Goal: Task Accomplishment & Management: Manage account settings

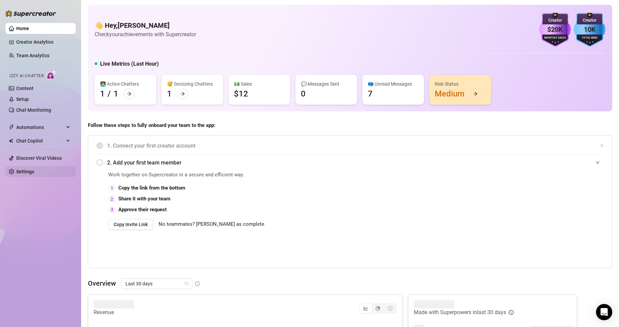
click at [34, 169] on link "Settings" at bounding box center [25, 171] width 18 height 5
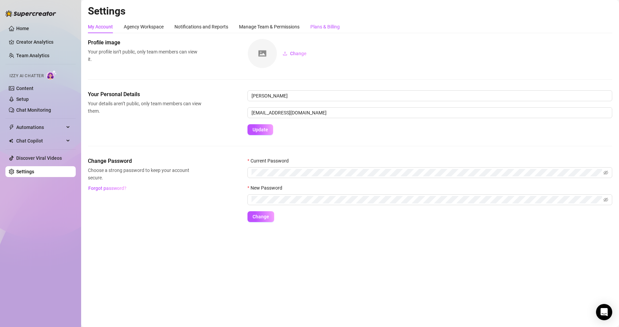
click at [319, 27] on div "Plans & Billing" at bounding box center [324, 26] width 29 height 7
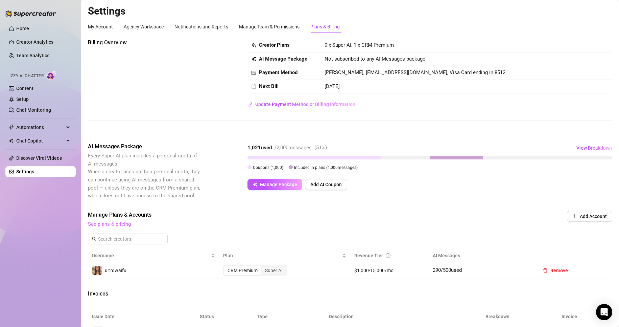
click at [112, 224] on link "See plans & pricing" at bounding box center [109, 224] width 43 height 6
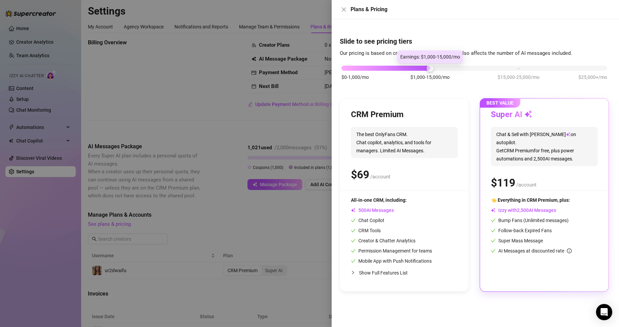
drag, startPoint x: 424, startPoint y: 69, endPoint x: 387, endPoint y: 70, distance: 37.2
click at [387, 70] on div at bounding box center [385, 68] width 89 height 5
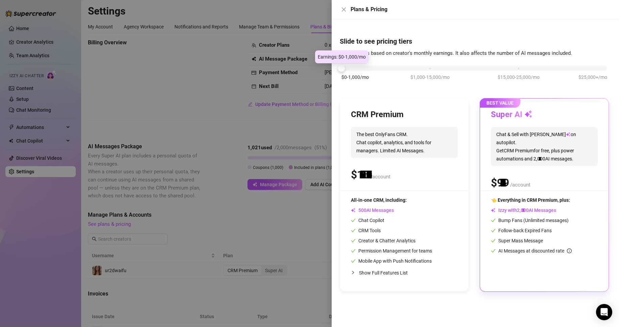
drag, startPoint x: 431, startPoint y: 66, endPoint x: 377, endPoint y: 67, distance: 54.8
click at [377, 67] on div "$0-1,000/mo $1,000-15,000/mo $15,000-25,000/mo $25,000+/mo" at bounding box center [474, 66] width 266 height 4
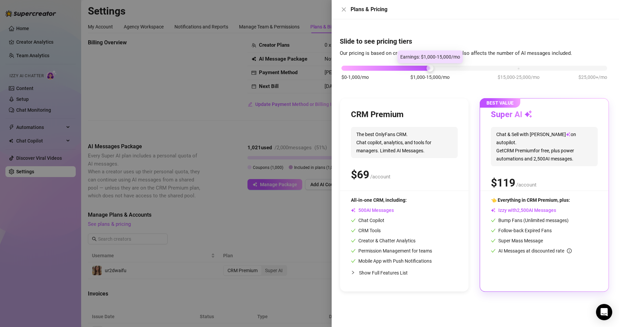
drag, startPoint x: 339, startPoint y: 68, endPoint x: 415, endPoint y: 70, distance: 75.4
click at [415, 68] on div "$0-1,000/mo $1,000-15,000/mo $15,000-25,000/mo $25,000+/mo" at bounding box center [474, 66] width 266 height 4
click at [307, 79] on div at bounding box center [309, 163] width 619 height 327
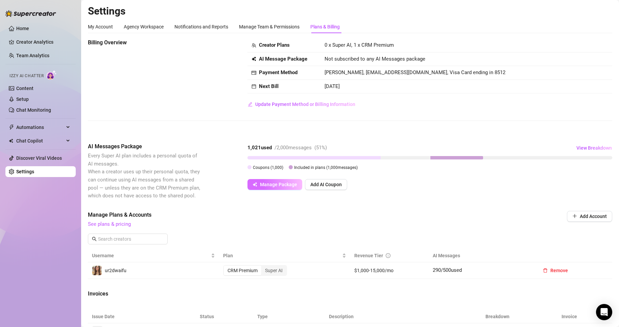
click at [287, 182] on span "Manage Package" at bounding box center [278, 184] width 37 height 5
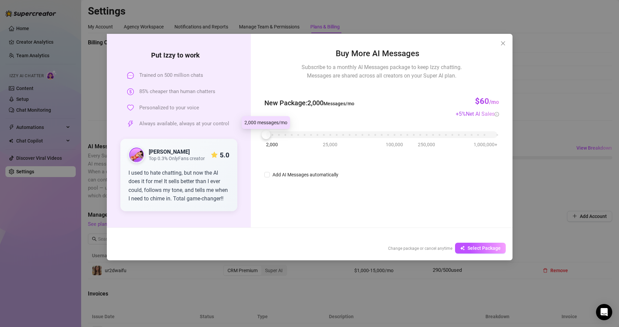
drag, startPoint x: 266, startPoint y: 135, endPoint x: 217, endPoint y: 143, distance: 49.9
click at [217, 143] on div "Put Izzy to work Trained on 500 million chats 85% cheaper than human chatters P…" at bounding box center [310, 130] width 406 height 193
click at [505, 46] on button "Close" at bounding box center [503, 43] width 11 height 11
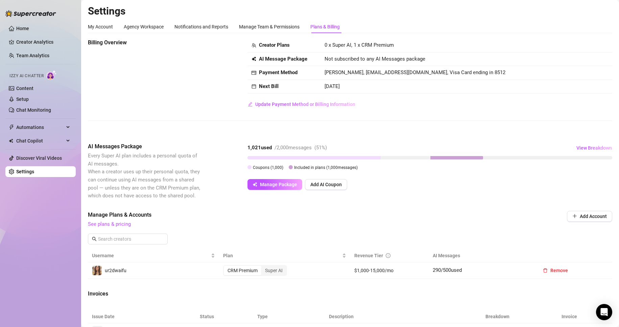
click at [262, 112] on div "Billing Overview Creator Plans 0 x Super AI, 1 x CRM Premium AI Message Package…" at bounding box center [350, 85] width 524 height 93
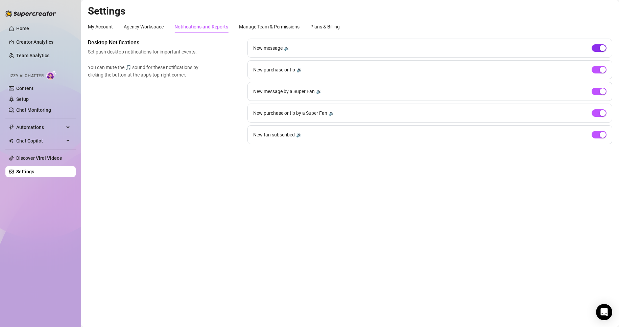
click at [599, 51] on span "button" at bounding box center [599, 47] width 15 height 7
click at [595, 72] on span "button" at bounding box center [599, 69] width 15 height 7
click at [600, 92] on div "button" at bounding box center [603, 91] width 6 height 6
click at [603, 111] on div "button" at bounding box center [603, 113] width 6 height 6
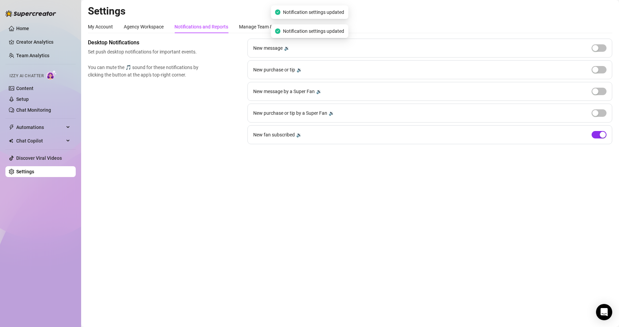
click at [603, 136] on div "button" at bounding box center [603, 135] width 6 height 6
click at [307, 26] on div "My Account Agency Workspace Notifications and Reports Manage Team & Permissions…" at bounding box center [214, 26] width 252 height 13
click at [314, 26] on div "Plans & Billing" at bounding box center [324, 26] width 29 height 7
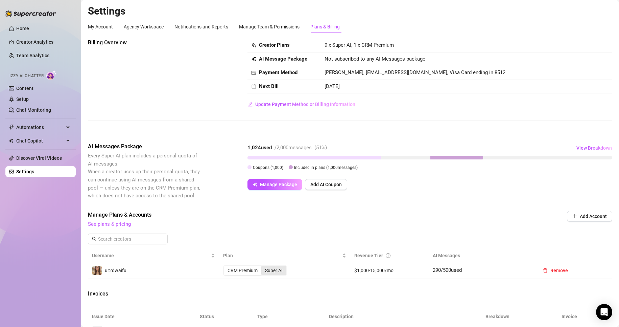
click at [275, 272] on div "Super AI" at bounding box center [273, 269] width 25 height 9
click at [263, 266] on input "Super AI" at bounding box center [263, 266] width 0 height 0
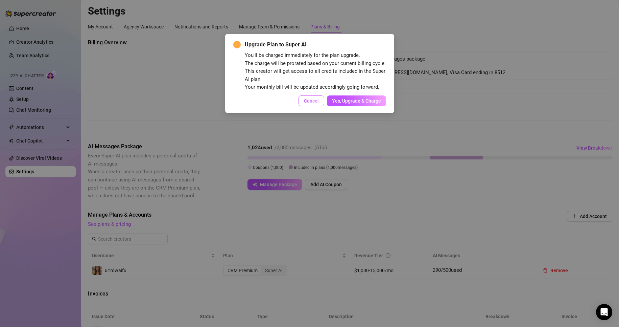
click at [317, 99] on span "Cancel" at bounding box center [311, 100] width 15 height 5
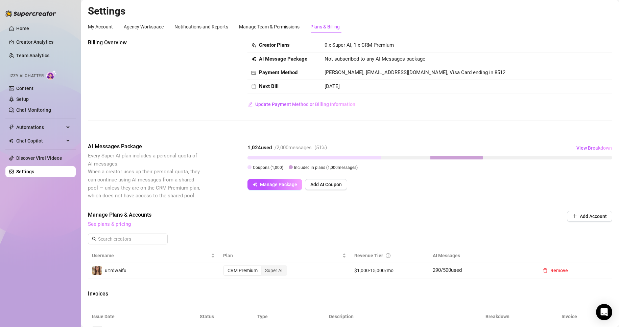
click at [110, 226] on span "See plans & pricing" at bounding box center [304, 224] width 433 height 8
click at [110, 226] on link "See plans & pricing" at bounding box center [109, 224] width 43 height 6
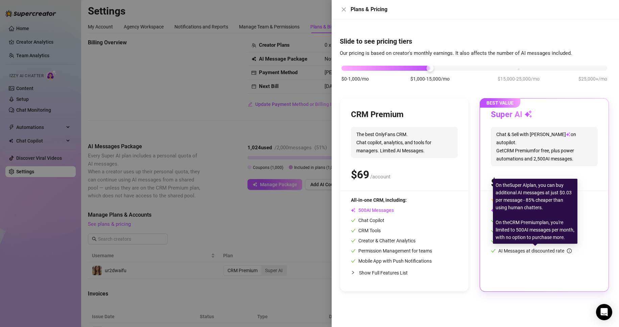
click at [571, 250] on icon "info-circle" at bounding box center [569, 250] width 5 height 5
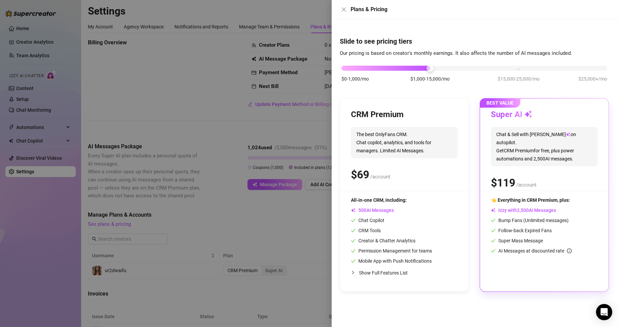
click at [273, 186] on div at bounding box center [309, 163] width 619 height 327
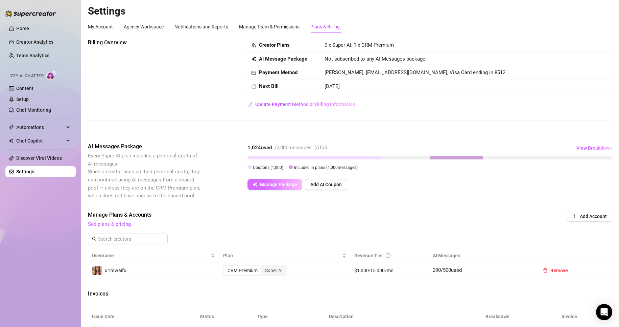
click at [272, 184] on span "Manage Package" at bounding box center [278, 184] width 37 height 5
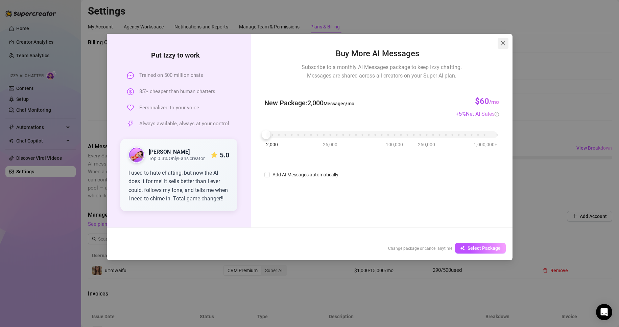
click at [499, 42] on span "Close" at bounding box center [503, 43] width 11 height 5
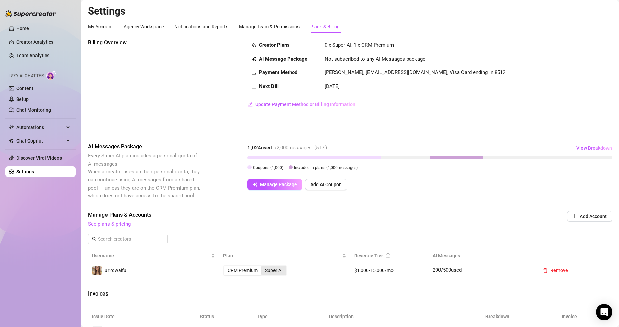
click at [272, 267] on div "Super AI" at bounding box center [273, 269] width 25 height 9
click at [263, 266] on input "Super AI" at bounding box center [263, 266] width 0 height 0
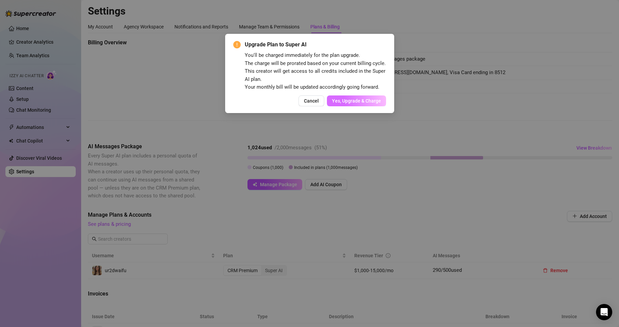
click at [380, 98] on span "Yes, Upgrade & Charge" at bounding box center [356, 100] width 49 height 5
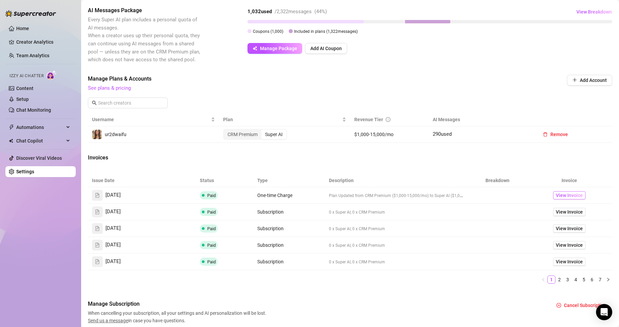
scroll to position [135, 0]
click at [556, 194] on span "View Invoice" at bounding box center [569, 195] width 27 height 7
click at [33, 86] on link "Content" at bounding box center [24, 88] width 17 height 5
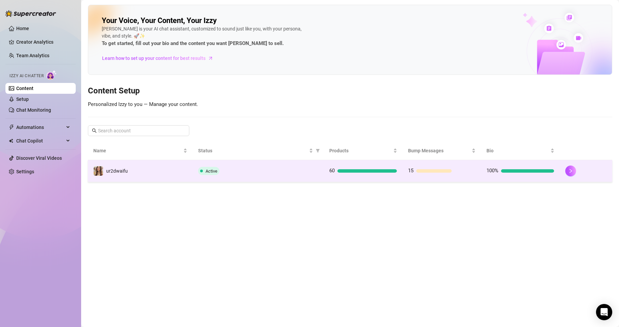
click at [251, 179] on td "Active" at bounding box center [258, 171] width 131 height 22
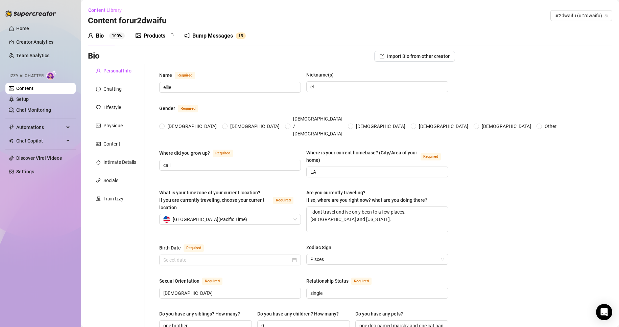
radio input "true"
type input "[DATE]"
click at [124, 86] on div "Chatting" at bounding box center [116, 88] width 56 height 13
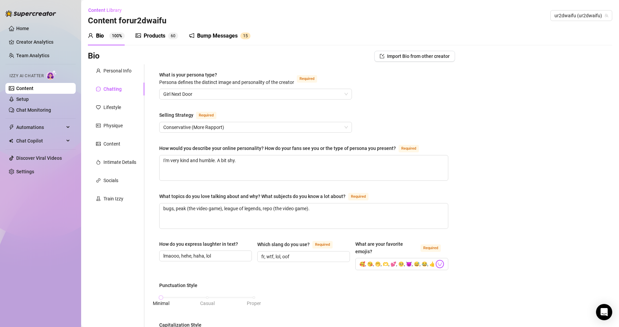
click at [229, 35] on div "Bump Messages" at bounding box center [217, 36] width 41 height 8
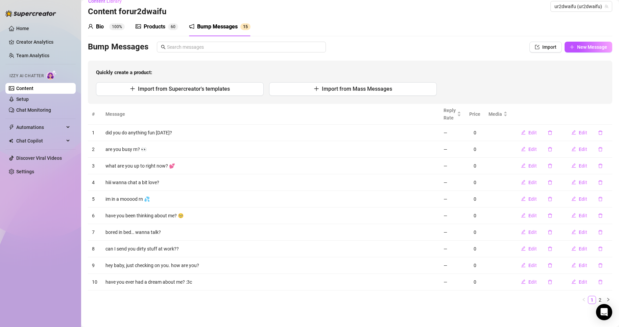
scroll to position [12, 0]
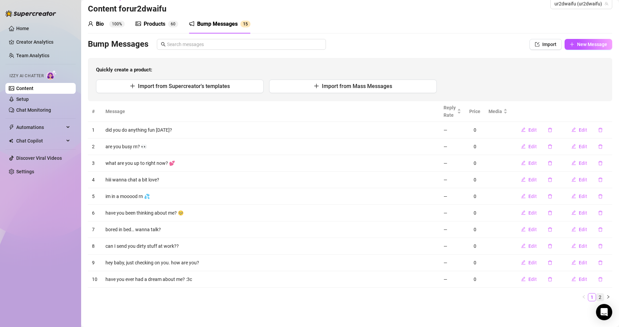
click at [596, 295] on link "2" at bounding box center [599, 296] width 7 height 7
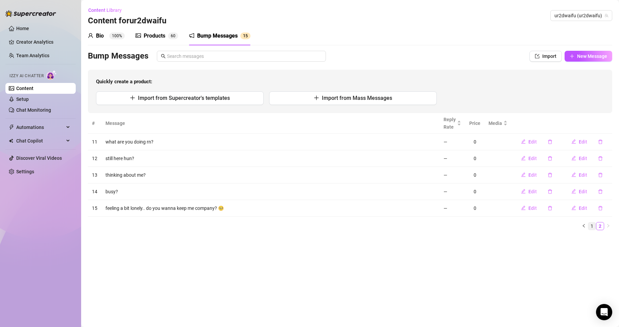
click at [590, 229] on link "1" at bounding box center [591, 225] width 7 height 7
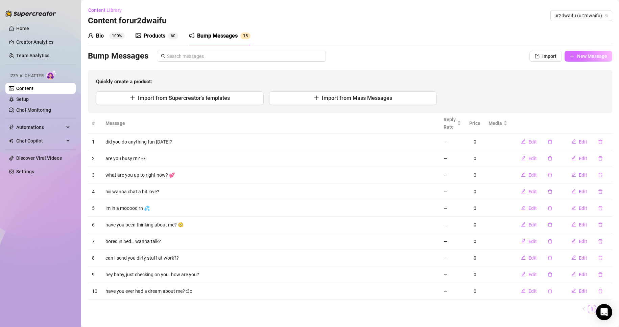
click at [577, 55] on span "New Message" at bounding box center [592, 55] width 30 height 5
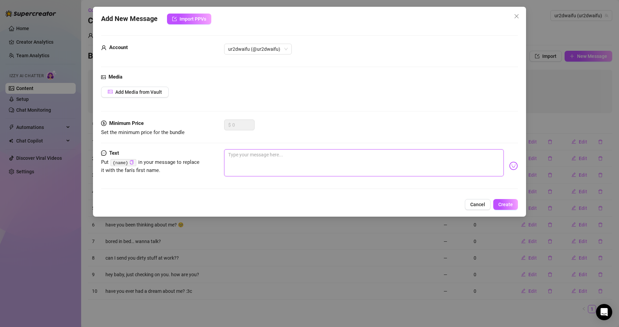
click at [339, 171] on textarea at bounding box center [364, 162] width 280 height 27
type textarea "a"
type textarea "ar"
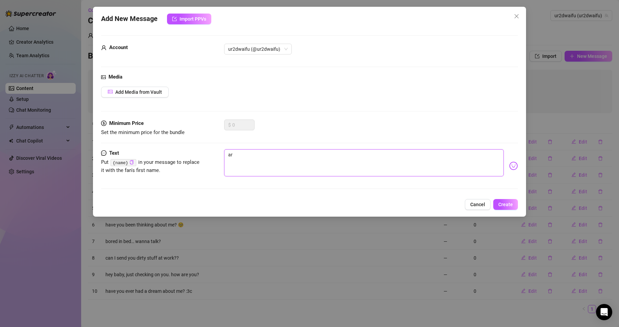
type textarea "are"
type textarea "are y"
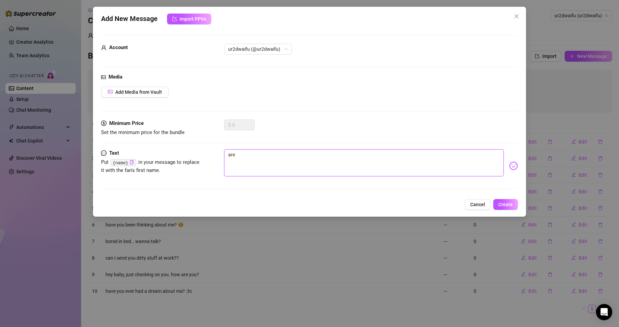
type textarea "are y"
type textarea "are yo"
type textarea "are you"
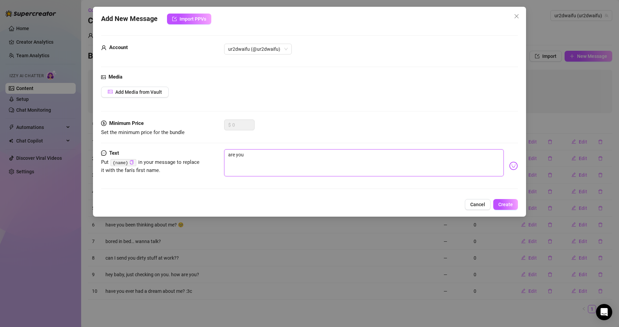
type textarea "are you"
type textarea "are you h"
type textarea "are you ha"
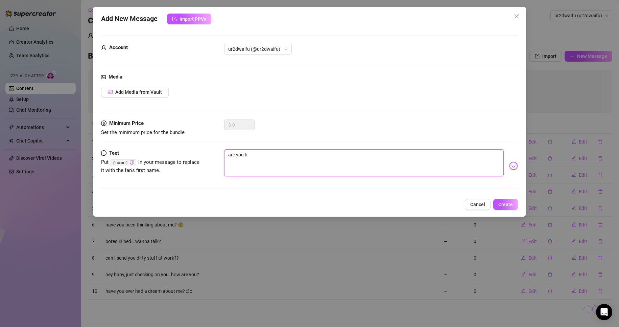
type textarea "are you ha"
type textarea "are you hav"
type textarea "are you havi"
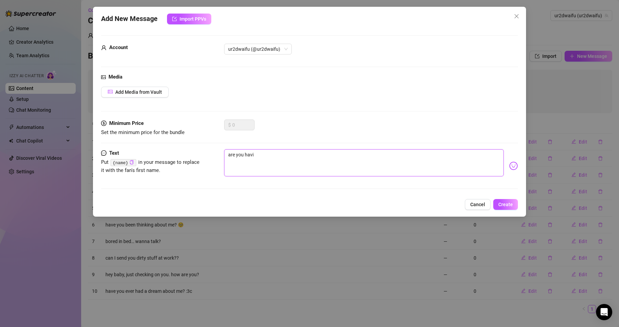
type textarea "are you havin"
type textarea "are you having"
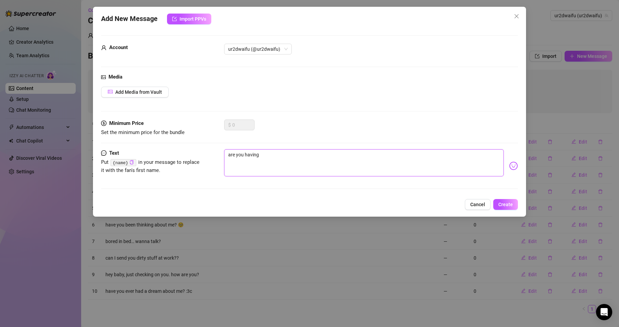
type textarea "are you having"
type textarea "are you having a"
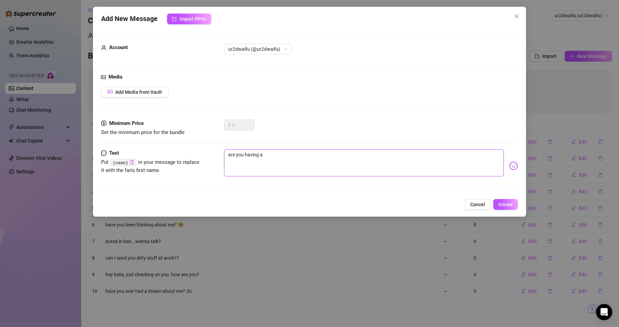
type textarea "are you having a g"
type textarea "are you having a go"
type textarea "are you having a goo"
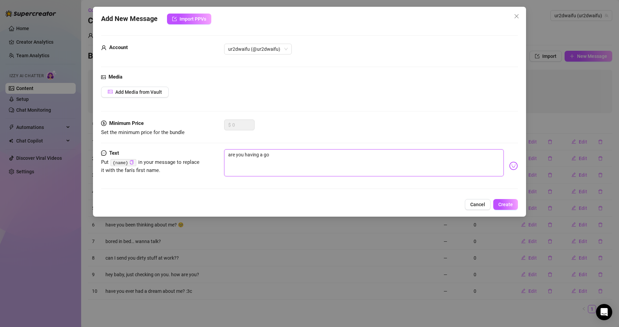
type textarea "are you having a goo"
type textarea "are you having a good"
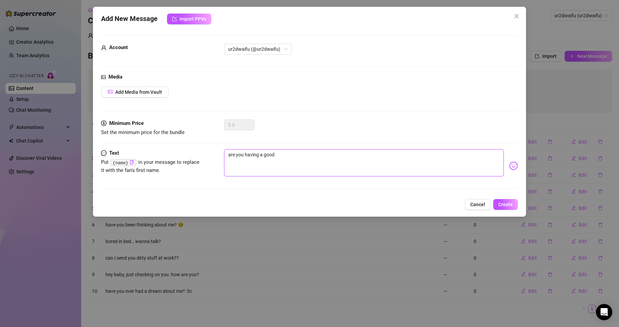
type textarea "are you having a good d"
type textarea "are you having a good da"
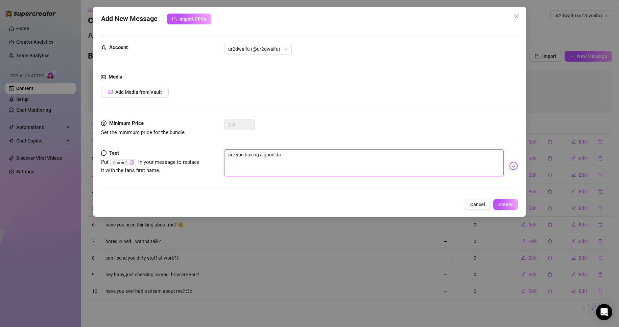
type textarea "are you having a good da"
type textarea "are you having a good day"
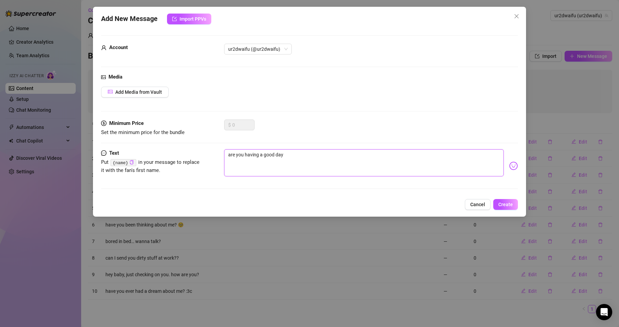
type textarea "are you having a good day"
type textarea "are you having a good day s"
type textarea "are you having a good day so"
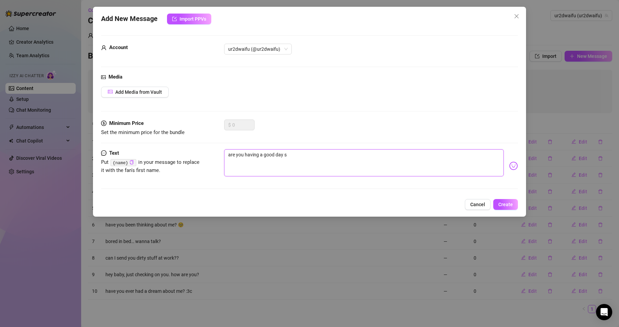
type textarea "are you having a good day so"
type textarea "are you having a good day so f"
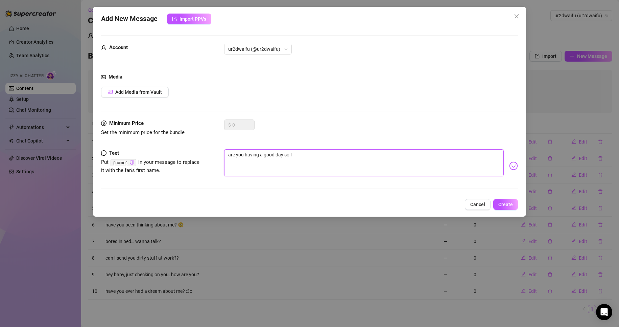
type textarea "are you having a good day so fa"
type textarea "are you having a good day so far"
type textarea "are you having a good day so far?"
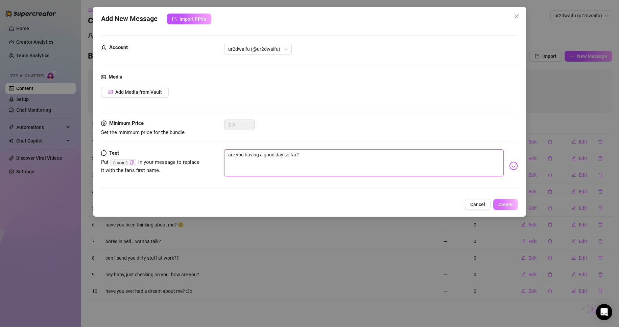
type textarea "are you having a good day so far?"
click at [506, 208] on button "Create" at bounding box center [505, 204] width 25 height 11
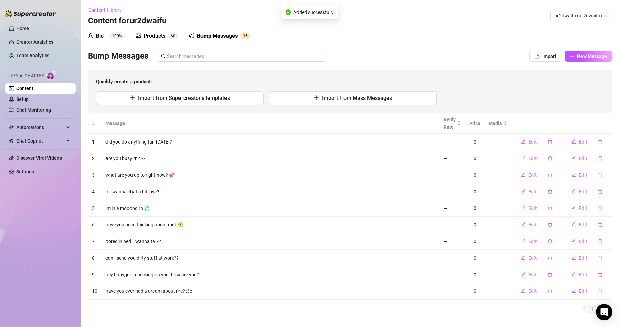
scroll to position [12, 0]
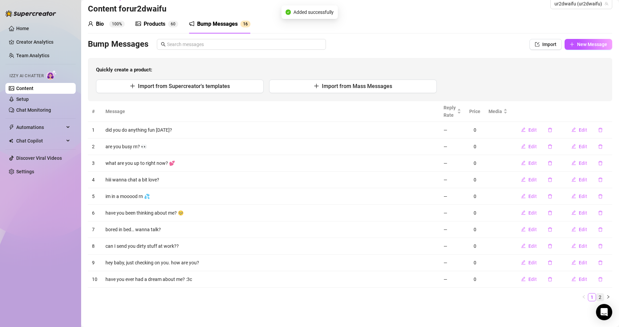
click at [596, 297] on link "2" at bounding box center [599, 296] width 7 height 7
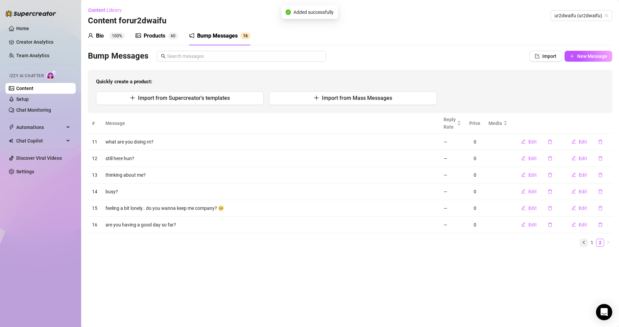
click at [587, 240] on button "button" at bounding box center [584, 242] width 8 height 8
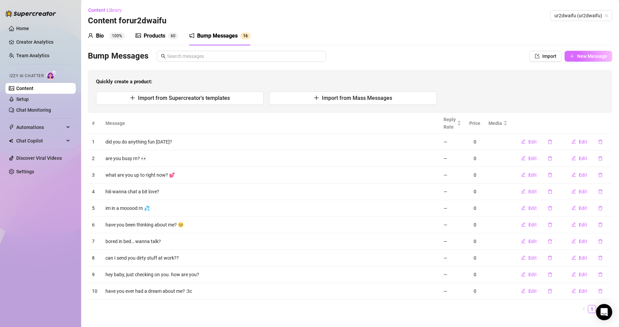
click at [591, 55] on span "New Message" at bounding box center [592, 55] width 30 height 5
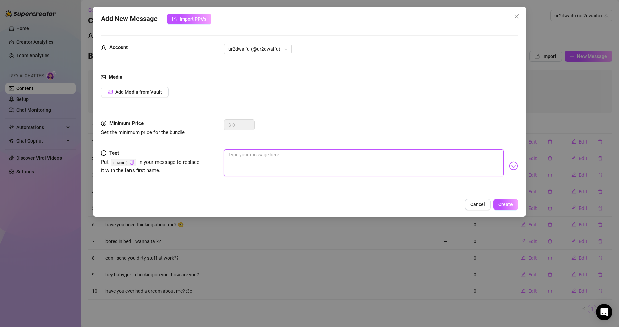
click at [365, 154] on textarea at bounding box center [364, 162] width 280 height 27
type textarea "c"
type textarea "ca"
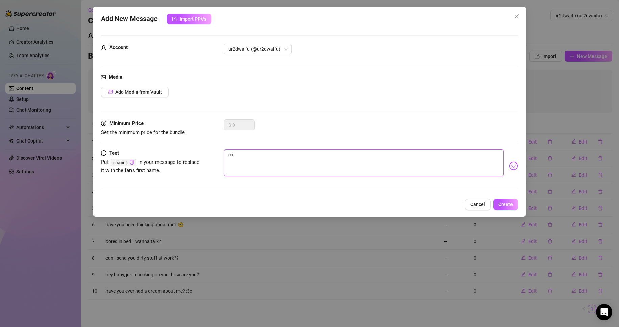
type textarea "can"
type textarea "[PERSON_NAME]"
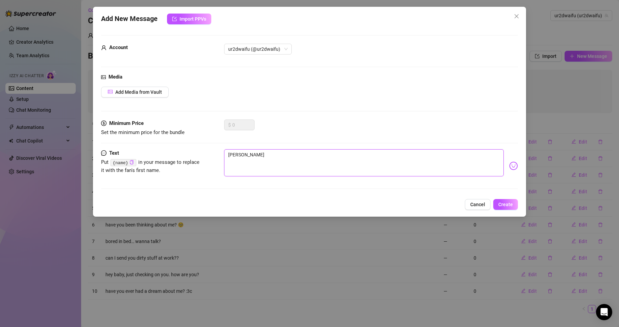
type textarea "[PERSON_NAME]"
type textarea "[PERSON_NAME] y"
type textarea "[PERSON_NAME] yo"
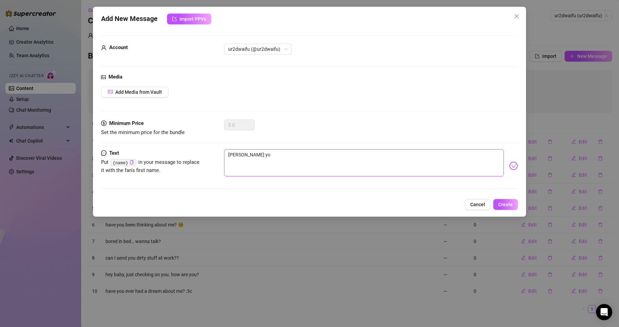
type textarea "[PERSON_NAME] y"
type textarea "[PERSON_NAME]"
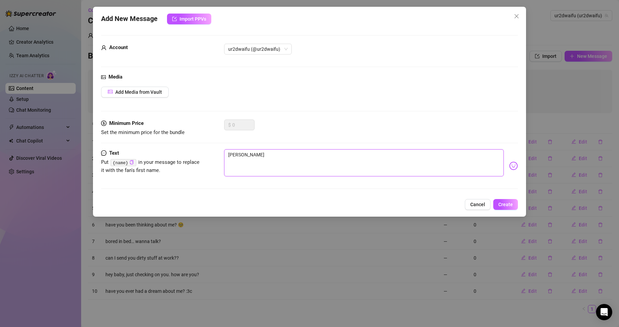
type textarea "[PERSON_NAME]"
type textarea "can"
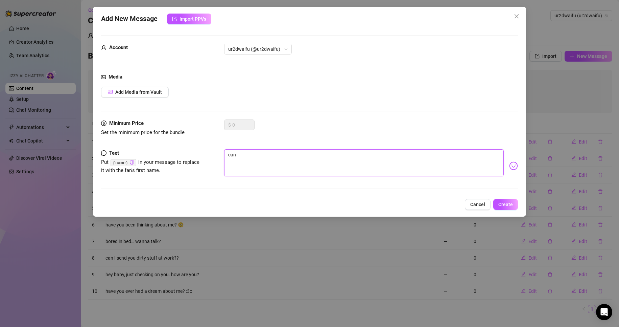
type textarea "can y"
type textarea "can yo"
type textarea "can you"
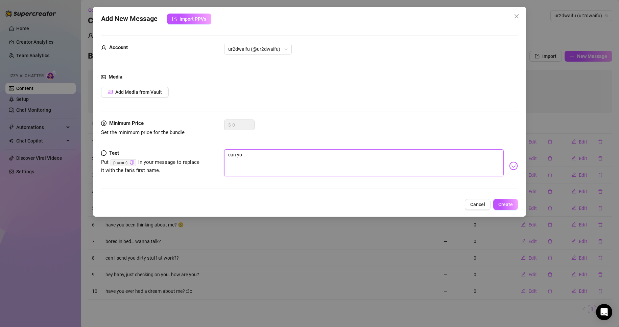
type textarea "can you"
type textarea "can you k"
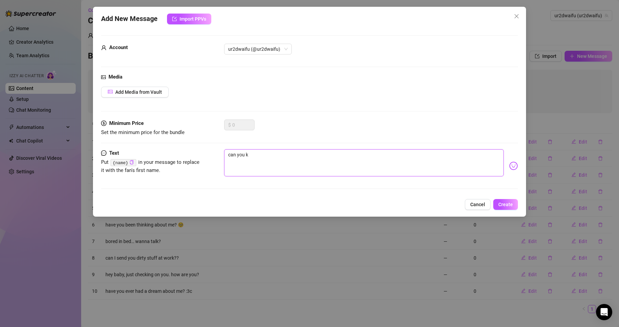
type textarea "can you ke"
type textarea "can you [PERSON_NAME]"
type textarea "can you keep"
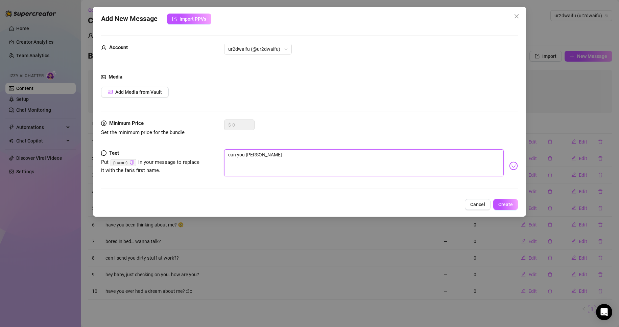
type textarea "can you keep"
type textarea "can you keep e"
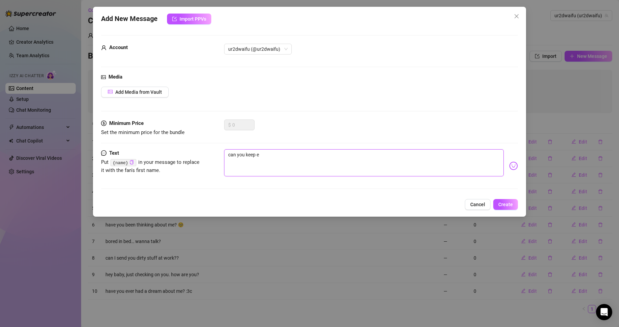
type textarea "can you keep"
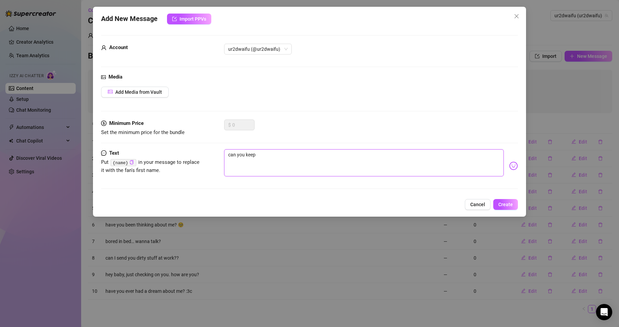
type textarea "can you keep"
type textarea "can you keep m"
type textarea "can you keep me"
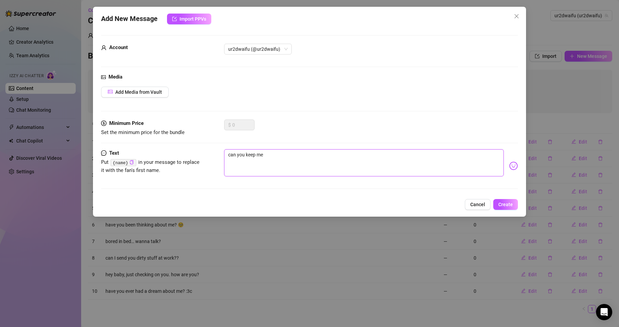
type textarea "can you keep me"
type textarea "can you keep me c"
type textarea "can you keep me co"
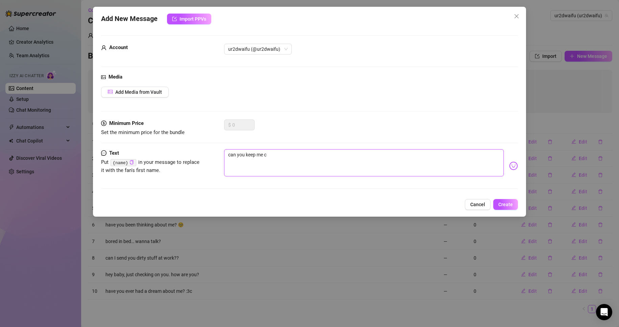
type textarea "can you keep me co"
type textarea "can you keep me com"
type textarea "can you keep me comp"
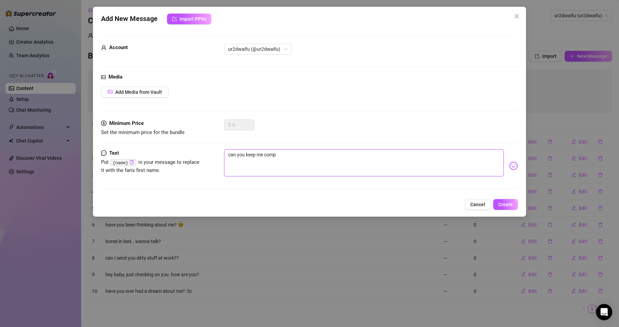
type textarea "can you keep me compa"
type textarea "can you keep me compan"
type textarea "can you keep me company"
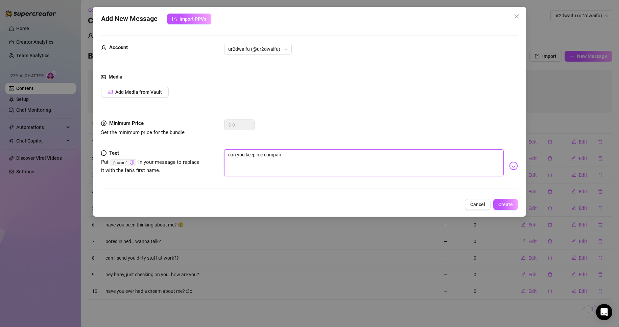
type textarea "can you keep me company"
type textarea "can you keep me company?"
click at [508, 206] on span "Create" at bounding box center [505, 203] width 15 height 5
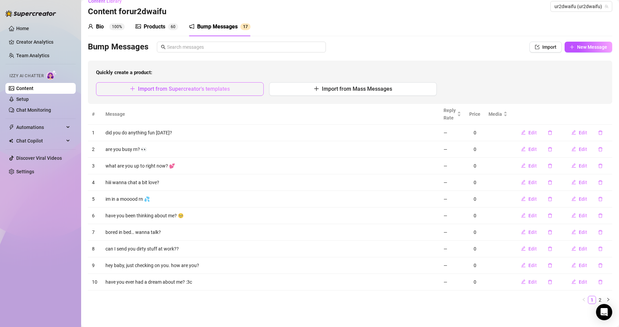
scroll to position [12, 0]
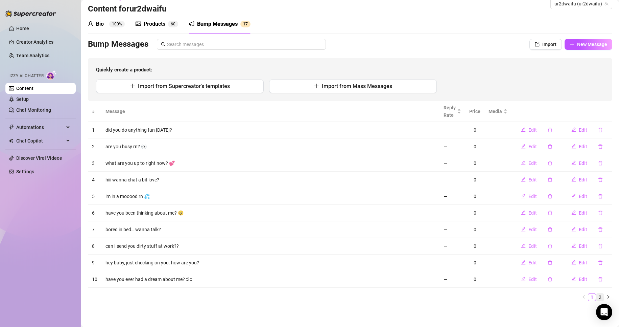
click at [592, 295] on ul "1 2" at bounding box center [350, 297] width 524 height 8
click at [596, 296] on link "2" at bounding box center [599, 296] width 7 height 7
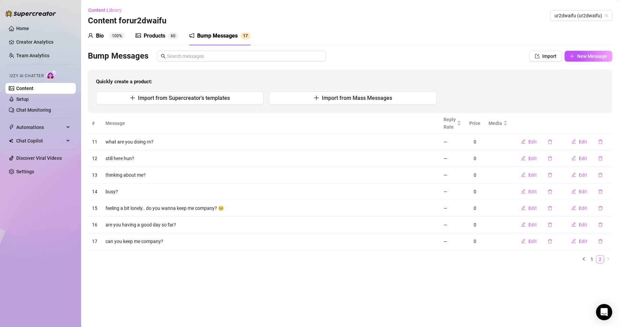
scroll to position [0, 0]
click at [575, 59] on button "New Message" at bounding box center [589, 56] width 48 height 11
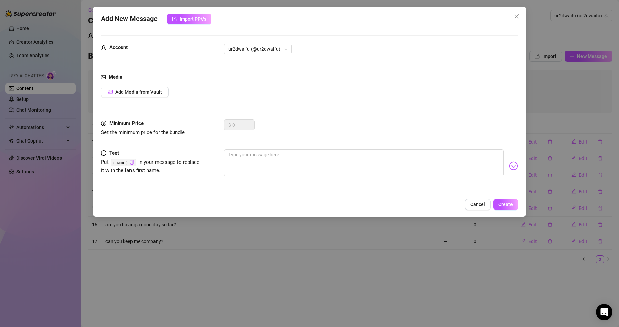
click at [345, 147] on div "Minimum Price Set the minimum price for the bundle $ 0" at bounding box center [309, 134] width 417 height 30
click at [340, 159] on textarea at bounding box center [364, 162] width 280 height 27
type textarea "y"
type textarea "yo"
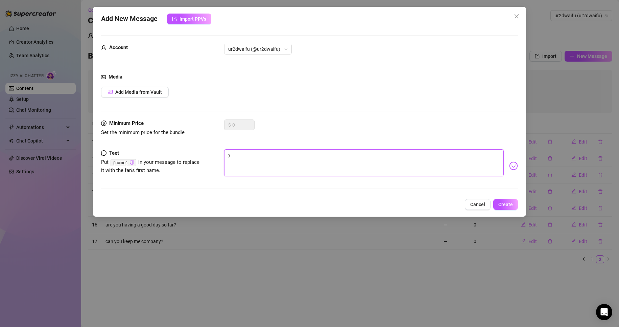
type textarea "yo"
type textarea "you"
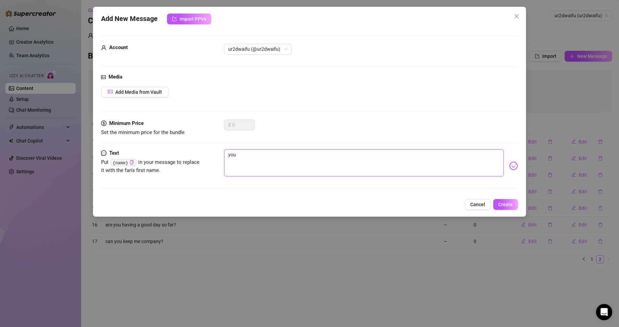
type textarea "you t"
type textarea "you th"
type textarea "you the"
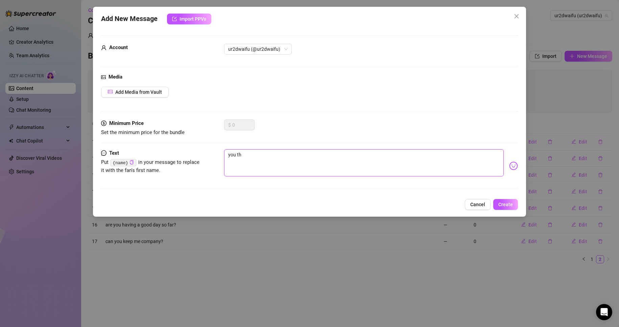
type textarea "you the"
type textarea "you ther"
type textarea "you there"
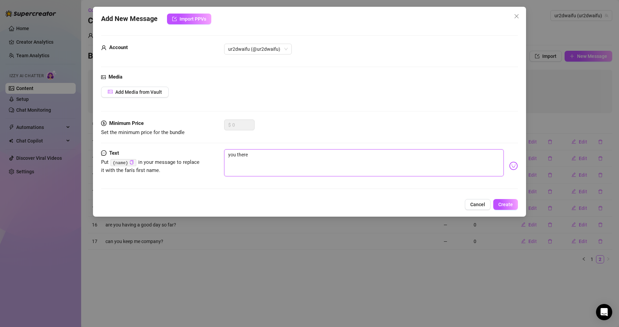
type textarea "you there?"
click at [512, 203] on span "Create" at bounding box center [505, 203] width 15 height 5
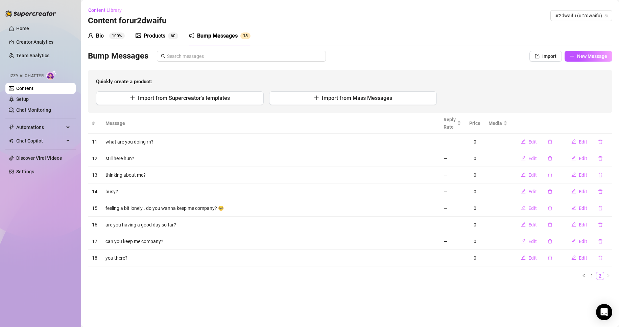
click at [176, 43] on div "Products 6 0" at bounding box center [157, 35] width 43 height 19
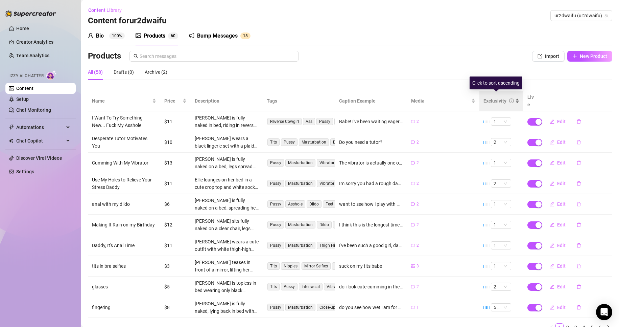
click at [498, 97] on div "Exclusivity" at bounding box center [494, 100] width 23 height 7
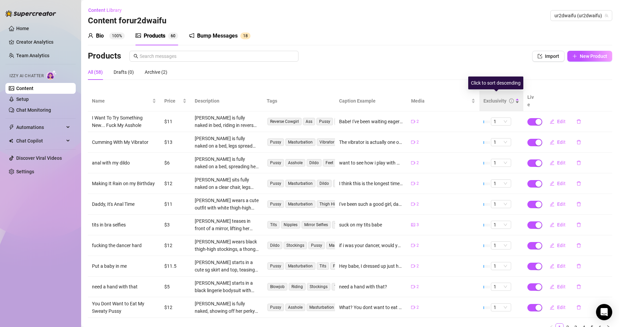
click at [492, 97] on div "Exclusivity" at bounding box center [494, 100] width 23 height 7
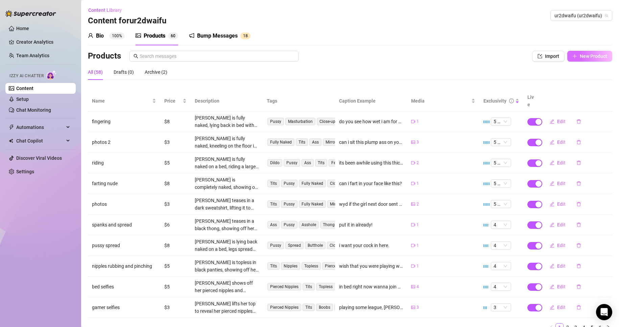
click at [577, 61] on button "New Product" at bounding box center [589, 56] width 45 height 11
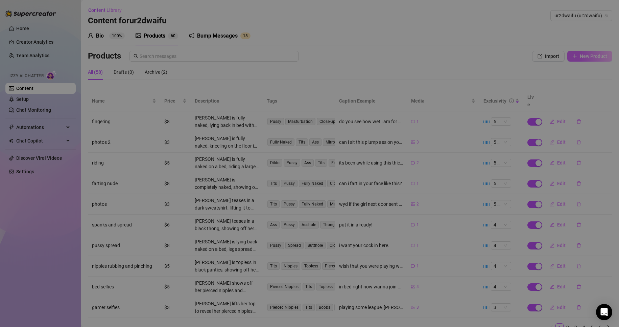
type textarea "Type your message here..."
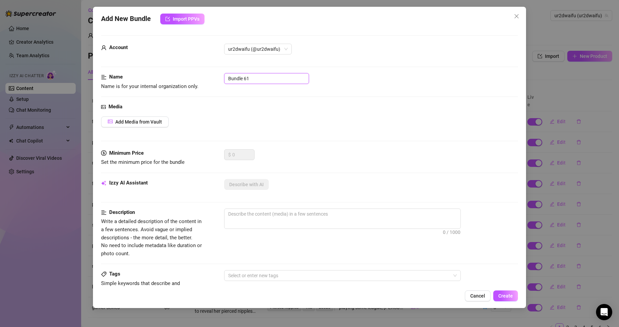
drag, startPoint x: 242, startPoint y: 80, endPoint x: 221, endPoint y: 80, distance: 20.6
click at [221, 80] on div "Name Name is for your internal organization only. Bundle 61" at bounding box center [309, 81] width 417 height 17
type input "farting after shower"
click at [143, 127] on div "Media Add Media from Vault" at bounding box center [309, 126] width 417 height 46
click at [148, 123] on span "Add Media from Vault" at bounding box center [138, 121] width 47 height 5
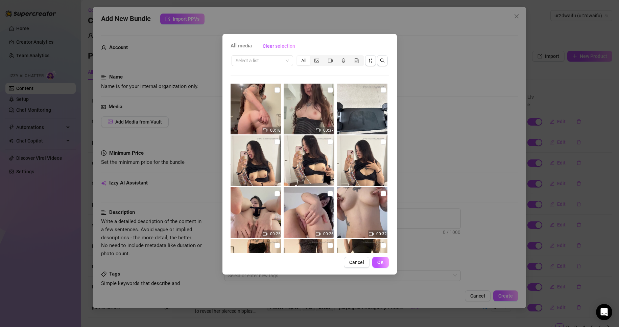
drag, startPoint x: 278, startPoint y: 88, endPoint x: 322, endPoint y: 152, distance: 77.7
click at [278, 89] on input "checkbox" at bounding box center [277, 89] width 5 height 5
checkbox input "true"
click at [378, 264] on span "OK" at bounding box center [380, 261] width 6 height 5
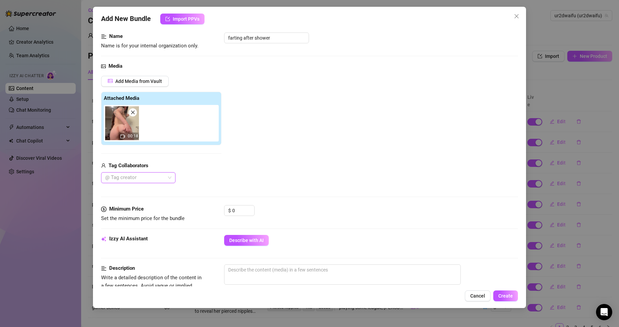
scroll to position [135, 0]
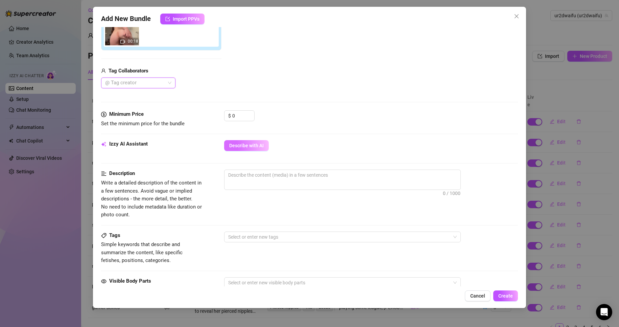
click at [246, 143] on span "Describe with AI" at bounding box center [246, 145] width 34 height 5
drag, startPoint x: 243, startPoint y: 113, endPoint x: 205, endPoint y: 113, distance: 37.9
click at [205, 113] on div "Minimum Price Set the minimum price for the bundle $ 0" at bounding box center [309, 118] width 417 height 17
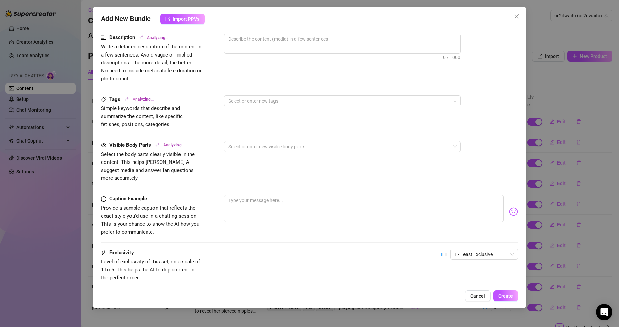
scroll to position [304, 0]
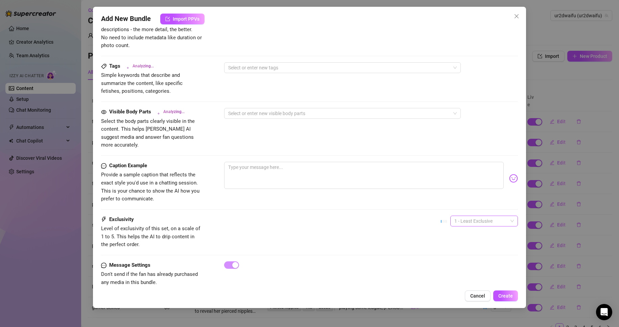
click at [492, 216] on span "1 - Least Exclusive" at bounding box center [483, 221] width 59 height 10
type input "8"
drag, startPoint x: 470, startPoint y: 259, endPoint x: 464, endPoint y: 261, distance: 5.6
click at [469, 259] on div "4" at bounding box center [478, 258] width 57 height 7
click at [405, 215] on div "Exclusivity Level of exclusivity of this set, on a scale of 1 to 5. This helps …" at bounding box center [309, 231] width 417 height 33
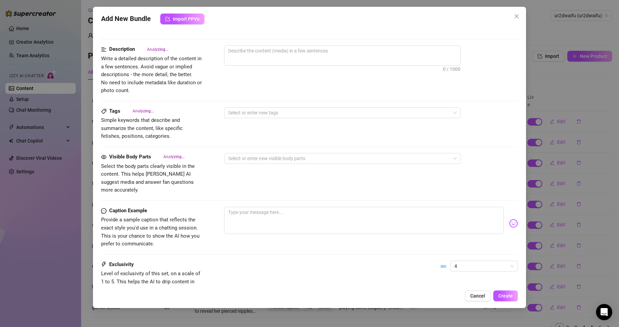
scroll to position [169, 0]
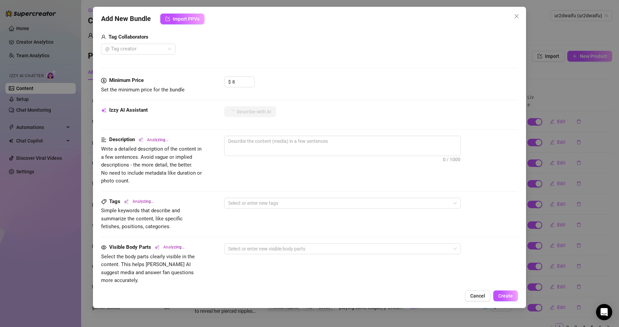
type textarea "[PERSON_NAME]"
type textarea "[PERSON_NAME] is"
type textarea "[PERSON_NAME] is completely"
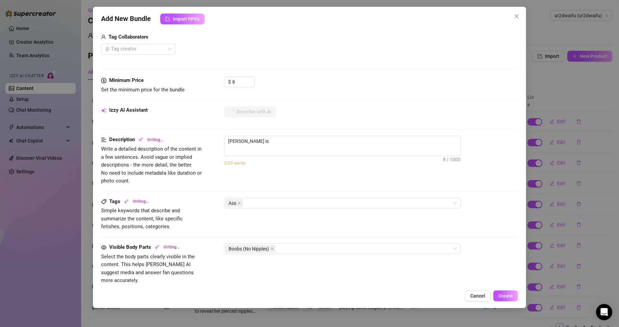
type textarea "[PERSON_NAME] is completely"
type textarea "[PERSON_NAME] is completely naked"
type textarea "[PERSON_NAME] is completely naked in"
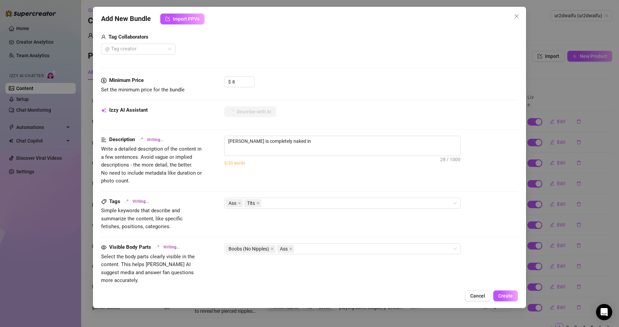
type textarea "[PERSON_NAME] is completely naked in a"
type textarea "[PERSON_NAME] is completely naked in a bathroom,"
type textarea "[PERSON_NAME] is completely naked in a bathroom, showing"
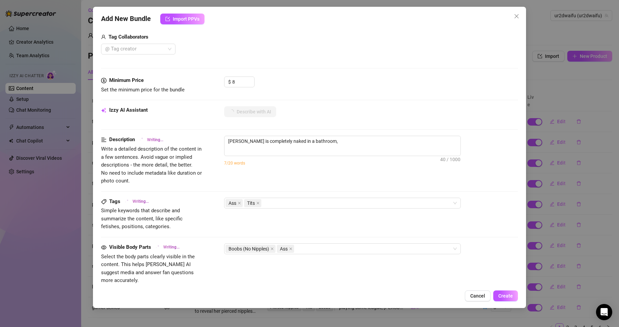
type textarea "[PERSON_NAME] is completely naked in a bathroom, showing"
type textarea "[PERSON_NAME] is completely naked in a bathroom, showing off"
type textarea "[PERSON_NAME] is completely naked in a bathroom, showing off her"
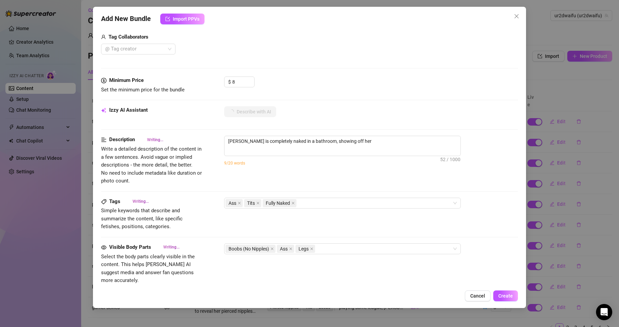
type textarea "[PERSON_NAME] is completely naked in a bathroom, showing off her thick"
type textarea "[PERSON_NAME] is completely naked in a bathroom, showing off her thick curves"
type textarea "[PERSON_NAME] is completely naked in a bathroom, showing off her thick curves a…"
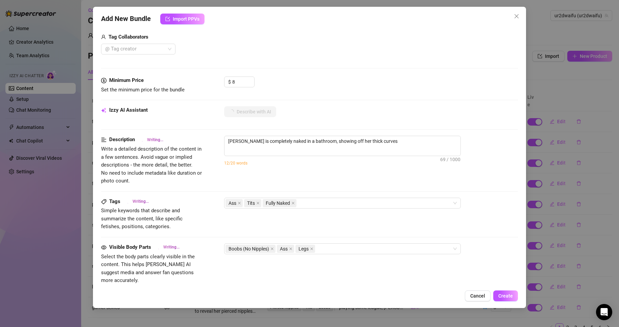
type textarea "[PERSON_NAME] is completely naked in a bathroom, showing off her thick curves a…"
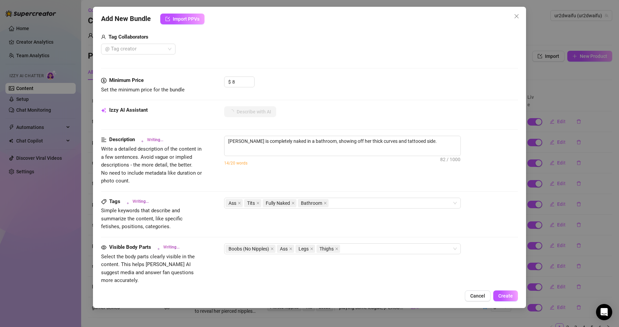
type textarea "[PERSON_NAME] is completely naked in a bathroom, showing off her thick curves a…"
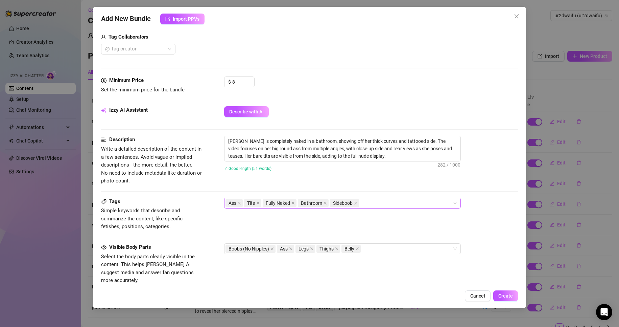
click at [362, 201] on div "Ass Tits Fully Naked Bathroom Sideboob" at bounding box center [338, 202] width 227 height 9
click at [308, 182] on div "Description Write a detailed description of the content in a few sentences. Avo…" at bounding box center [309, 160] width 417 height 49
click at [366, 157] on textarea "[PERSON_NAME] is completely naked in a bathroom, showing off her thick curves a…" at bounding box center [342, 148] width 236 height 25
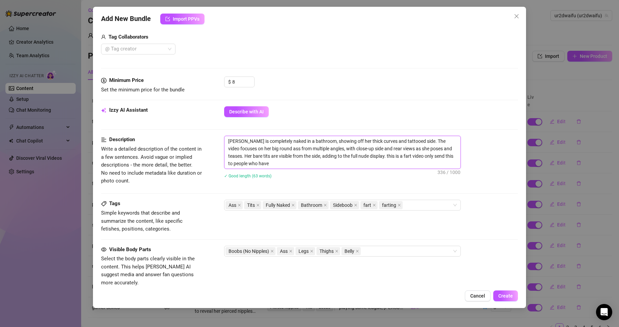
scroll to position [0, 0]
click at [409, 138] on textarea "[PERSON_NAME] is completely naked in a bathroom, showing off her thick curves a…" at bounding box center [342, 152] width 236 height 32
click at [412, 140] on textarea "[PERSON_NAME] is completely naked in a bathroom, showing off her thick curves a…" at bounding box center [342, 152] width 236 height 32
drag, startPoint x: 433, startPoint y: 149, endPoint x: 419, endPoint y: 146, distance: 14.1
click at [419, 146] on textarea "[PERSON_NAME] is completely naked in a bathroom, showing off her thick curves a…" at bounding box center [342, 152] width 236 height 32
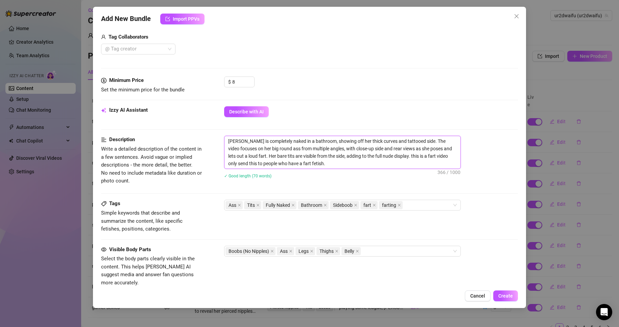
click at [412, 139] on textarea "[PERSON_NAME] is completely naked in a bathroom, showing off her thick curves a…" at bounding box center [342, 152] width 236 height 32
click at [439, 182] on div "[PERSON_NAME] is completely naked in a bathroom, showing off her thick curves a…" at bounding box center [371, 161] width 294 height 51
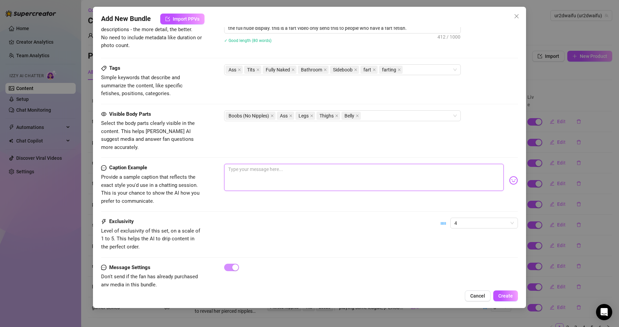
click at [263, 176] on textarea at bounding box center [364, 177] width 280 height 27
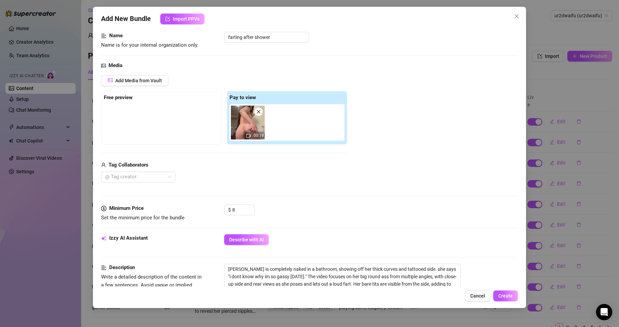
scroll to position [0, 0]
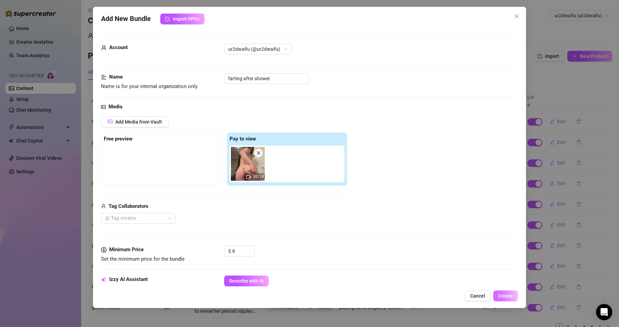
click at [511, 294] on span "Create" at bounding box center [505, 295] width 15 height 5
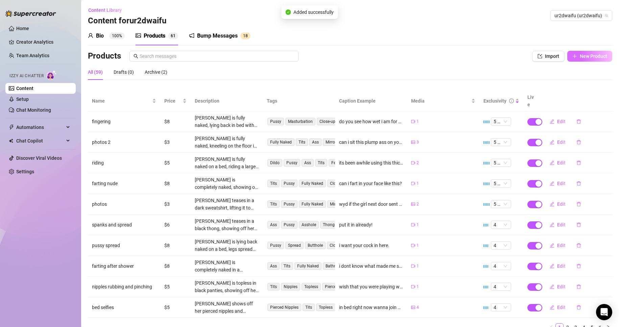
click at [579, 59] on button "New Product" at bounding box center [589, 56] width 45 height 11
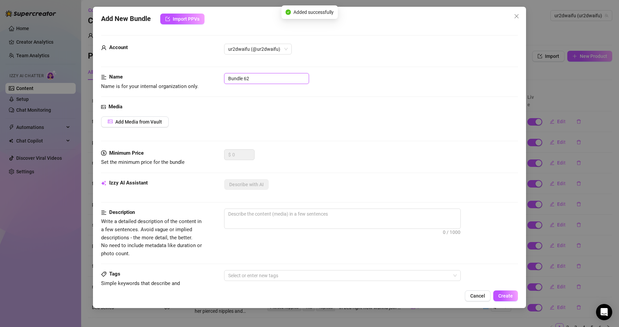
drag, startPoint x: 270, startPoint y: 80, endPoint x: 191, endPoint y: 79, distance: 79.4
click at [192, 79] on div "Name Name is for your internal organization only. Bundle 62" at bounding box center [309, 81] width 417 height 17
click at [144, 122] on span "Add Media from Vault" at bounding box center [138, 121] width 47 height 5
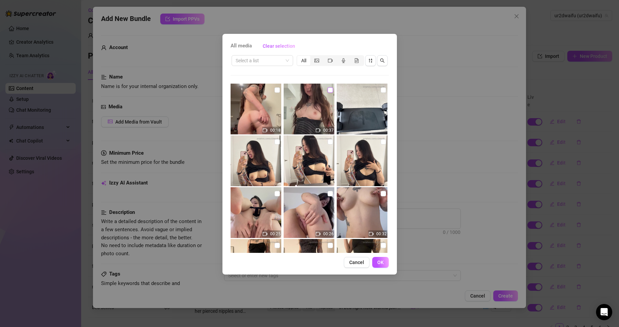
click at [328, 90] on input "checkbox" at bounding box center [330, 89] width 5 height 5
click at [383, 262] on span "OK" at bounding box center [380, 261] width 6 height 5
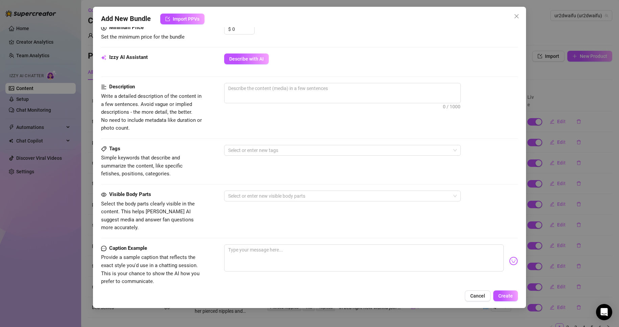
scroll to position [304, 0]
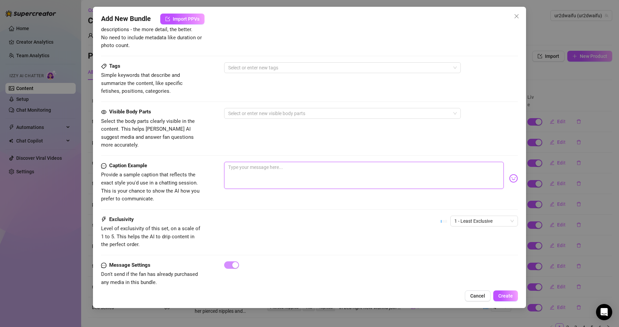
click at [263, 168] on textarea at bounding box center [364, 175] width 280 height 27
click at [460, 216] on span "1 - Least Exclusive" at bounding box center [483, 221] width 59 height 10
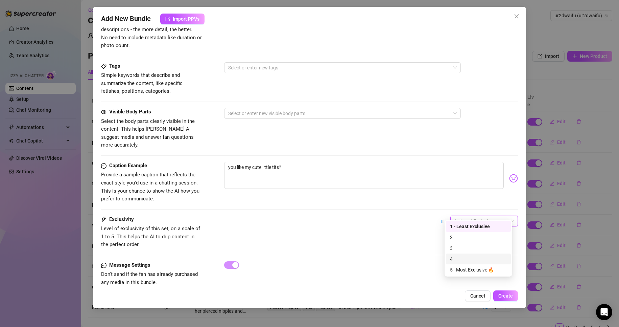
click at [473, 255] on div "4" at bounding box center [478, 258] width 65 height 11
click at [480, 216] on span "4" at bounding box center [483, 221] width 59 height 10
click at [472, 253] on div "3" at bounding box center [478, 247] width 65 height 11
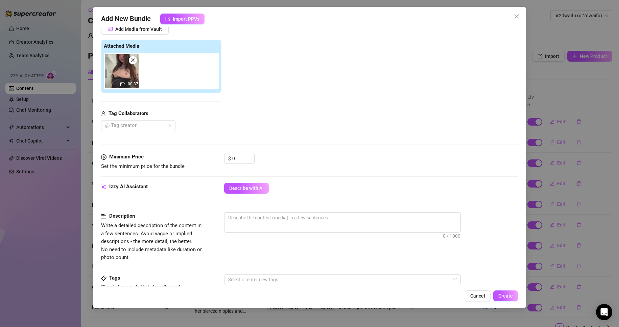
scroll to position [68, 0]
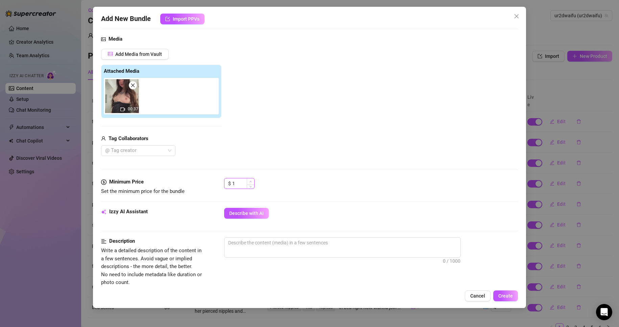
click at [250, 181] on icon "up" at bounding box center [250, 181] width 2 height 2
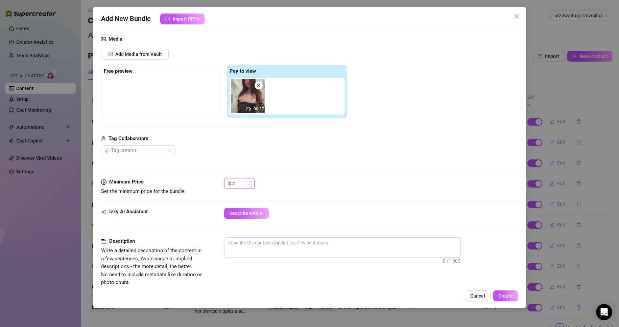
click at [250, 181] on icon "up" at bounding box center [250, 181] width 2 height 2
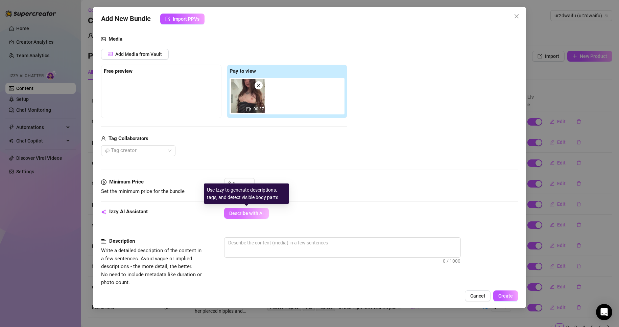
click at [259, 214] on span "Describe with AI" at bounding box center [246, 212] width 34 height 5
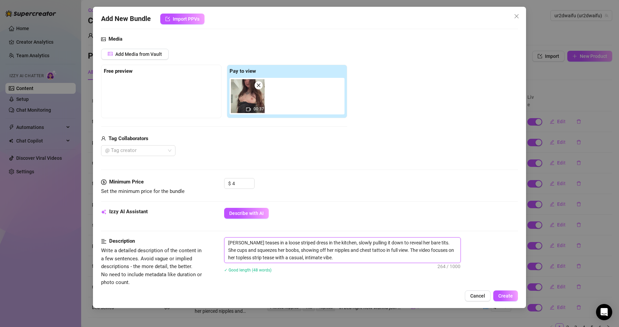
drag, startPoint x: 301, startPoint y: 240, endPoint x: 291, endPoint y: 241, distance: 9.6
click at [291, 241] on textarea "[PERSON_NAME] teases in a loose striped dress in the kitchen, slowly pulling it…" at bounding box center [342, 249] width 236 height 25
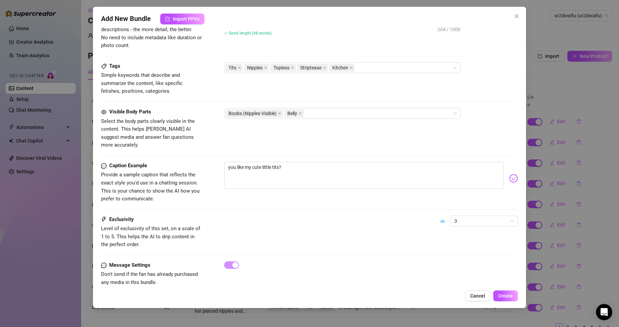
scroll to position [309, 0]
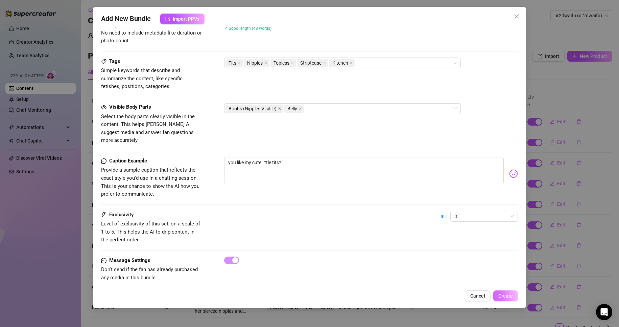
click at [503, 296] on span "Create" at bounding box center [505, 295] width 15 height 5
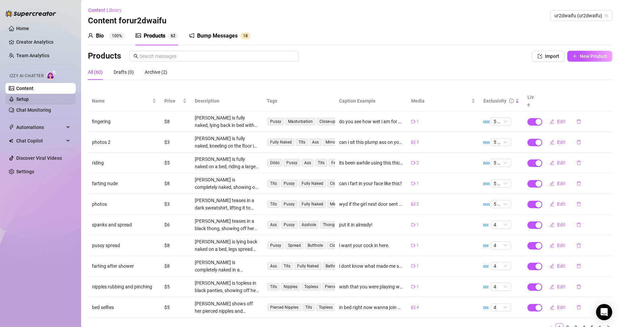
click at [29, 102] on link "Setup" at bounding box center [22, 98] width 13 height 5
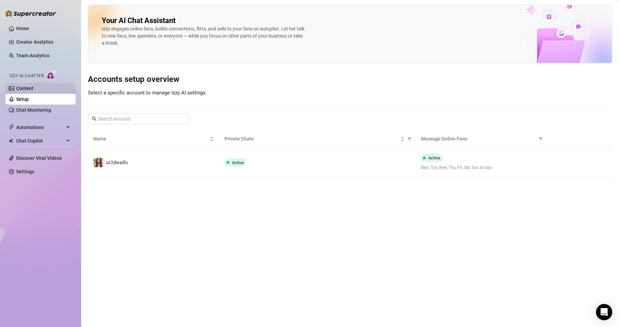
click at [33, 90] on link "Content" at bounding box center [24, 88] width 17 height 5
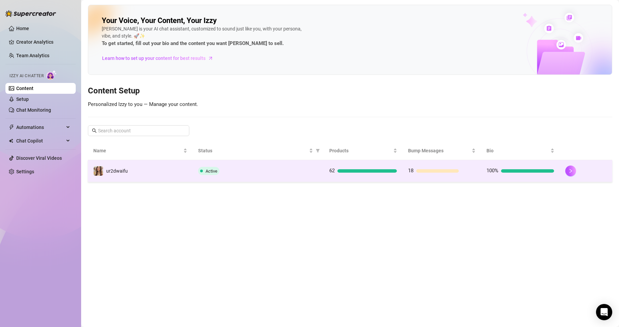
click at [136, 161] on td "ur2dwaifu" at bounding box center [140, 171] width 105 height 22
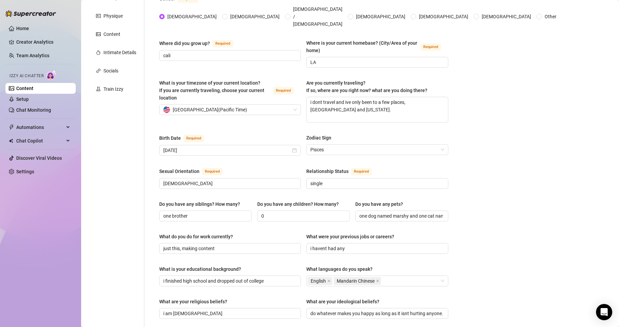
scroll to position [8, 0]
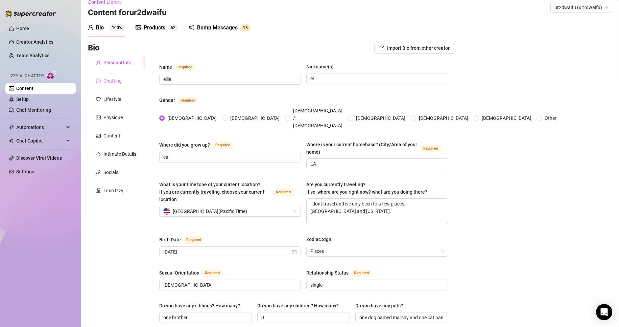
click at [122, 87] on div "Chatting" at bounding box center [116, 80] width 56 height 13
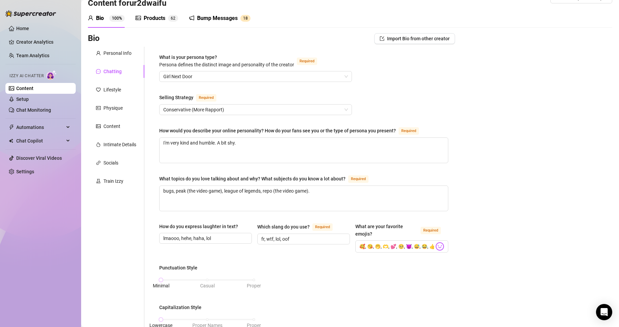
scroll to position [0, 0]
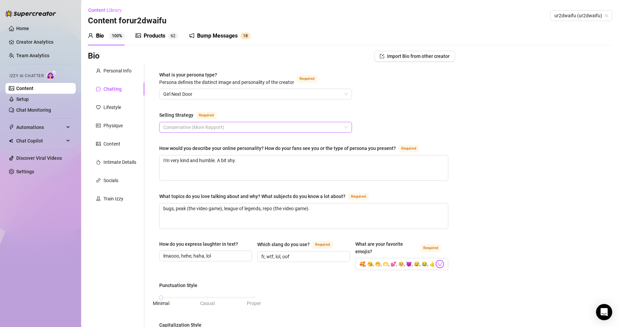
click at [269, 128] on span "Conservative (More Rapport)" at bounding box center [255, 127] width 185 height 10
click at [234, 93] on span "Girl Next Door" at bounding box center [255, 94] width 185 height 10
click at [119, 110] on div "Lifestyle" at bounding box center [112, 106] width 18 height 7
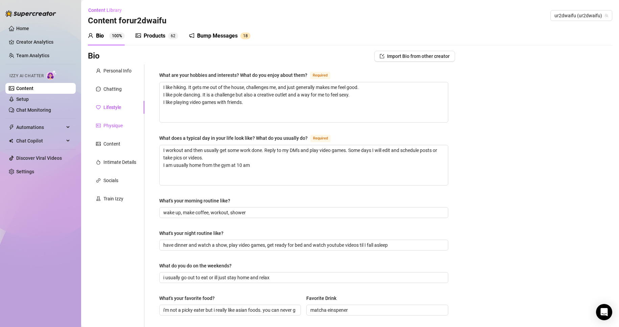
click at [118, 129] on div "Physique" at bounding box center [112, 125] width 19 height 7
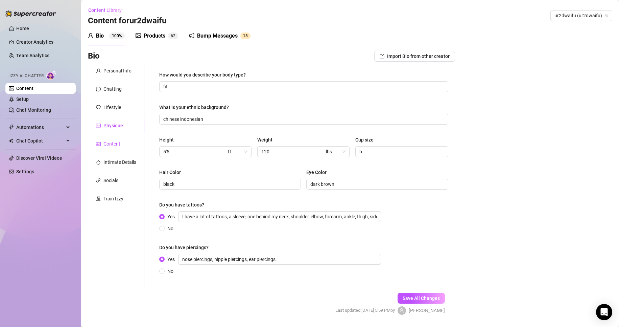
click at [119, 141] on div "Content" at bounding box center [111, 143] width 17 height 7
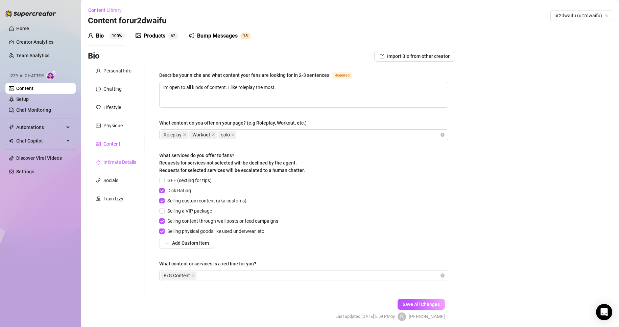
click at [100, 164] on div at bounding box center [98, 161] width 5 height 7
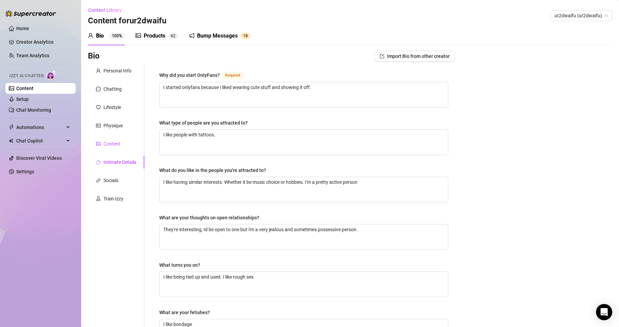
click at [102, 144] on div "Content" at bounding box center [108, 143] width 24 height 7
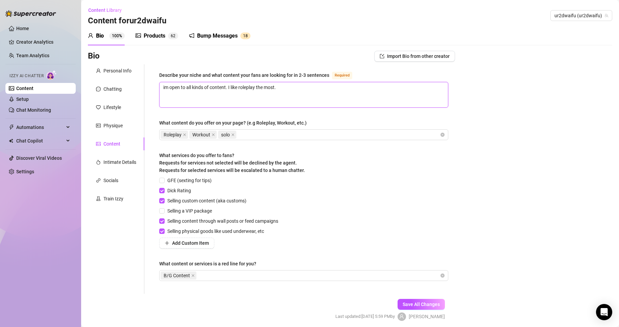
click at [323, 101] on textarea "im open to all kinds of content. I like roleplay the most." at bounding box center [304, 94] width 288 height 25
click at [260, 275] on div "B/G Content" at bounding box center [300, 274] width 279 height 9
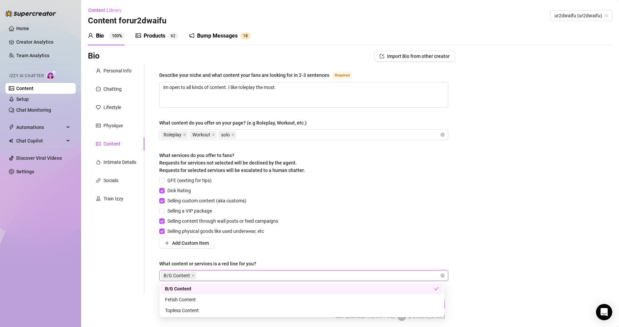
click at [255, 251] on div "Describe your niche and what content your fans are looking for in 2-3 sentences…" at bounding box center [303, 179] width 289 height 216
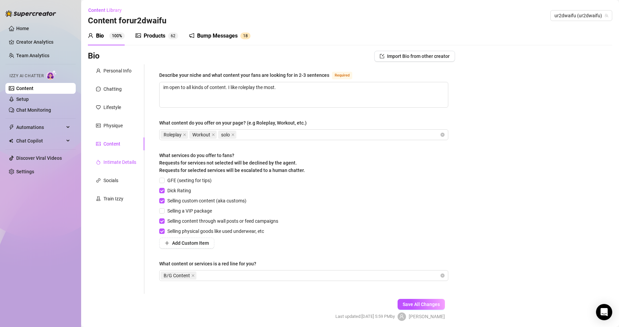
click at [134, 162] on div "Intimate Details" at bounding box center [119, 161] width 33 height 7
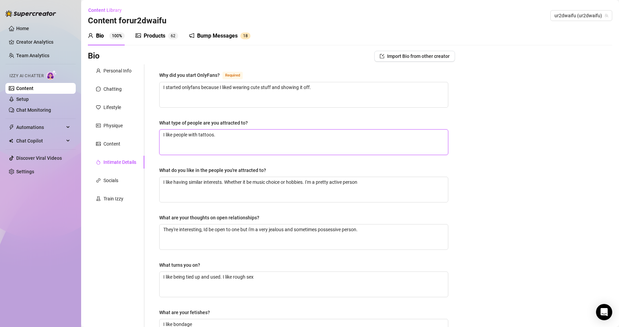
click at [281, 137] on textarea "I like people with tattoos." at bounding box center [304, 141] width 288 height 25
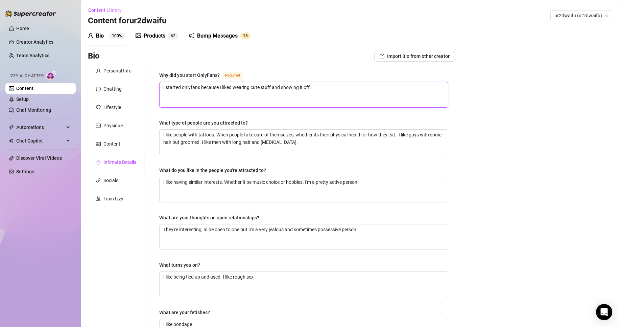
click at [368, 91] on textarea "I started onlyfans because I liked wearing cute stuff and showing it off." at bounding box center [304, 94] width 288 height 25
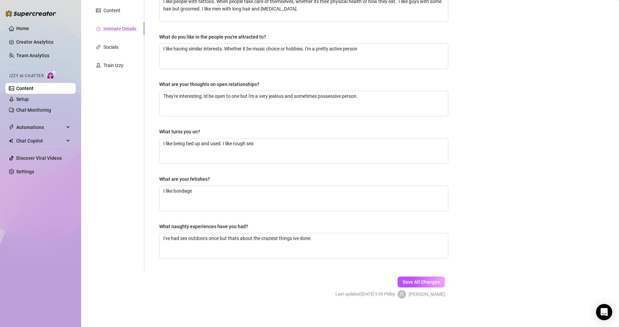
scroll to position [135, 0]
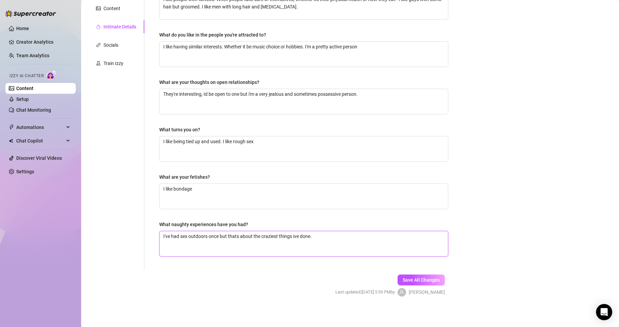
drag, startPoint x: 411, startPoint y: 250, endPoint x: 427, endPoint y: 270, distance: 26.0
click at [427, 270] on form "Personal Info Chatting Lifestyle Physique Content Intimate Details Socials Trai…" at bounding box center [271, 118] width 367 height 379
click at [434, 275] on button "Save All Changes" at bounding box center [421, 279] width 47 height 11
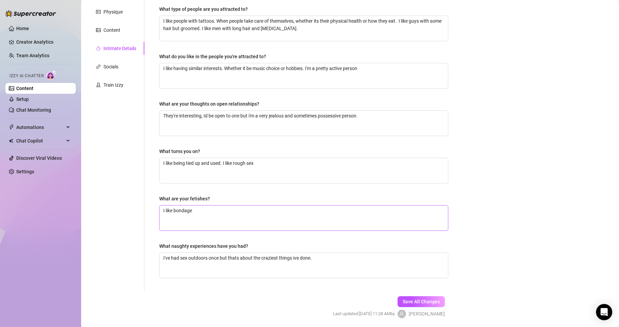
scroll to position [101, 0]
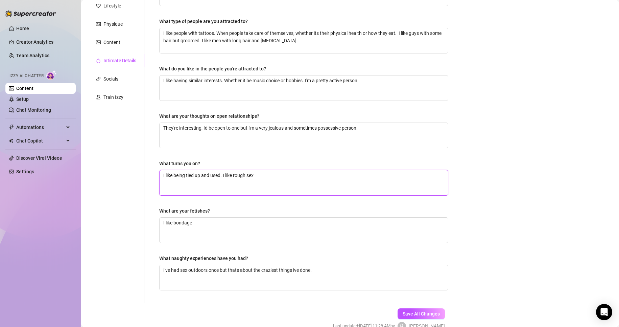
click at [286, 184] on textarea "I like being tied up and used. I like rough sex" at bounding box center [304, 182] width 288 height 25
click at [258, 229] on textarea "I like bondage" at bounding box center [304, 229] width 288 height 25
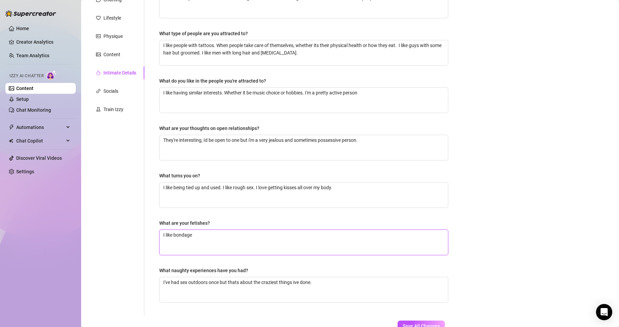
scroll to position [34, 0]
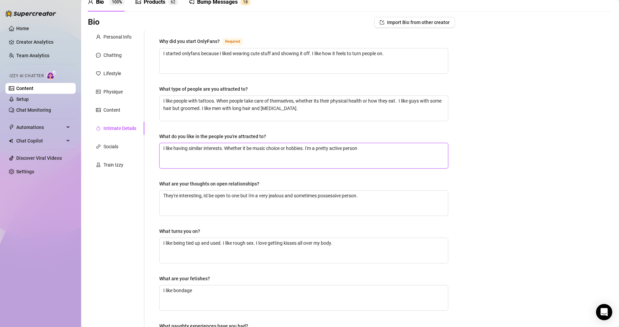
click at [373, 154] on textarea "I like having similar interests. Whether it be music choice or hobbies. I'm a p…" at bounding box center [304, 155] width 288 height 25
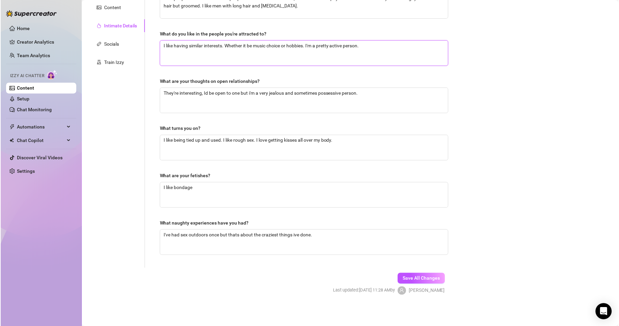
scroll to position [137, 0]
click at [414, 276] on span "Save All Changes" at bounding box center [421, 278] width 37 height 5
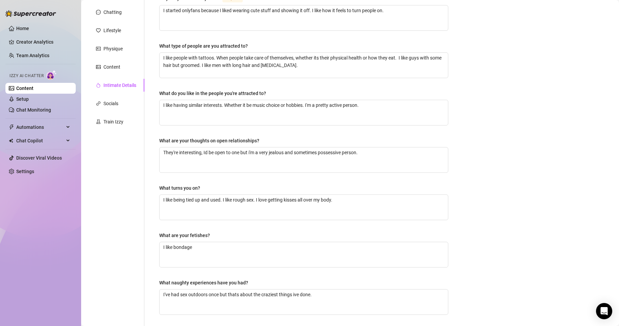
scroll to position [69, 0]
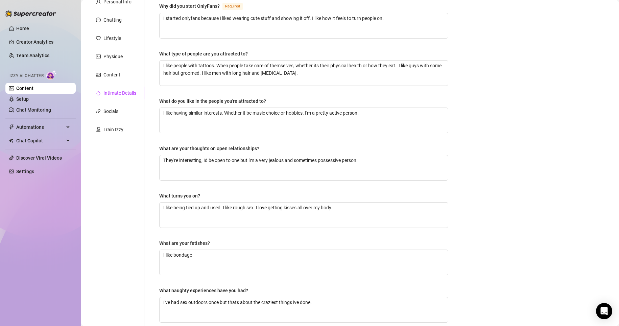
click at [111, 103] on div "Personal Info Chatting Lifestyle Physique Content Intimate Details Socials Trai…" at bounding box center [116, 165] width 56 height 340
click at [115, 109] on div "Socials" at bounding box center [110, 111] width 15 height 7
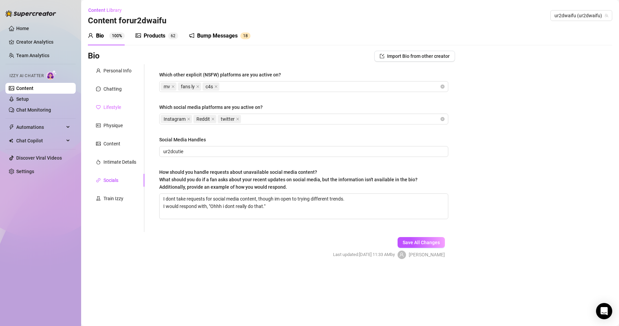
scroll to position [0, 0]
click at [121, 198] on div "Train Izzy" at bounding box center [113, 198] width 20 height 7
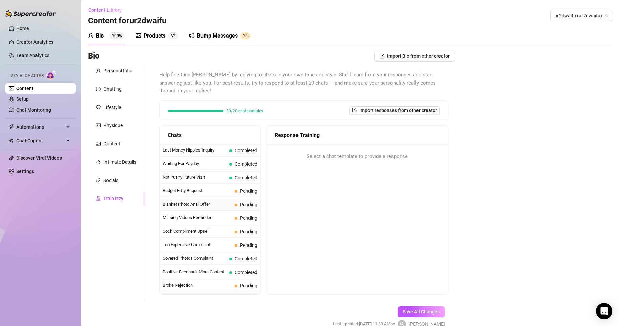
click at [200, 206] on span "Blanket Photo Anal Offer" at bounding box center [197, 204] width 69 height 7
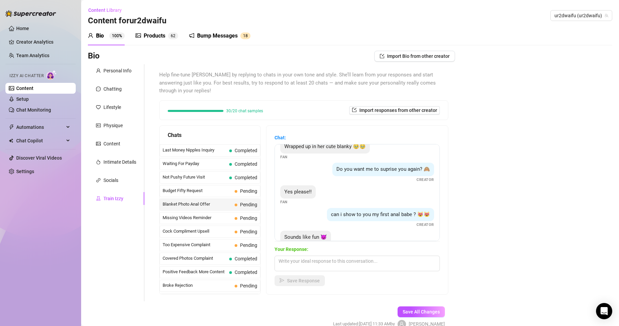
scroll to position [111, 0]
